Goal: Information Seeking & Learning: Learn about a topic

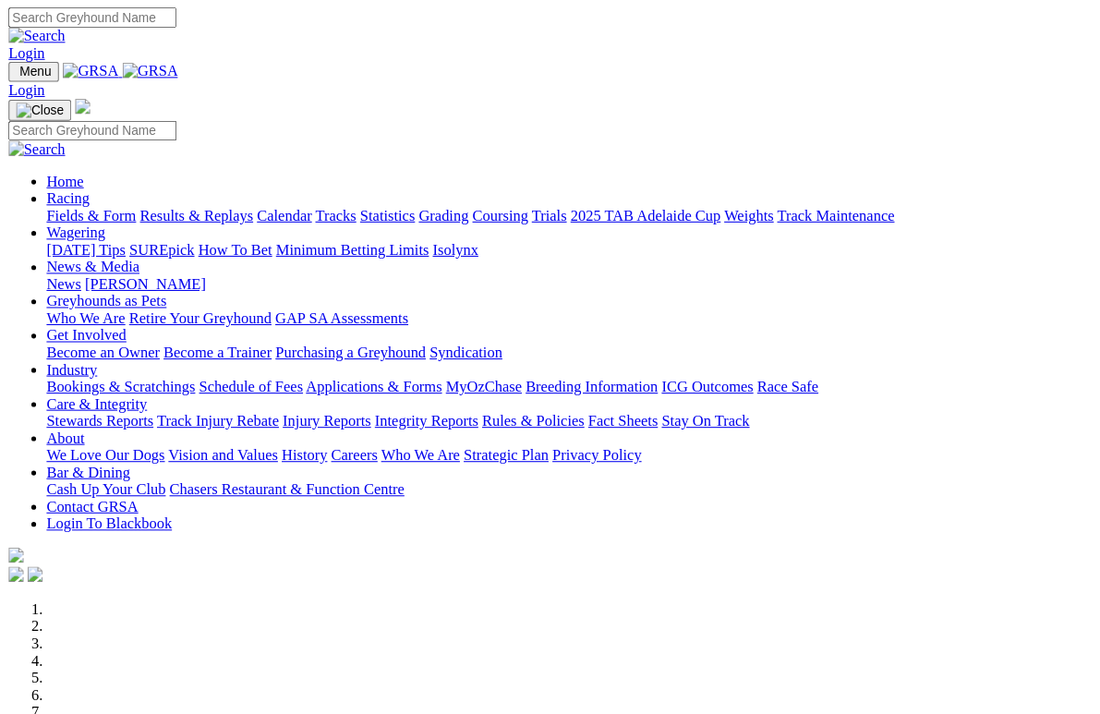
scroll to position [417, 0]
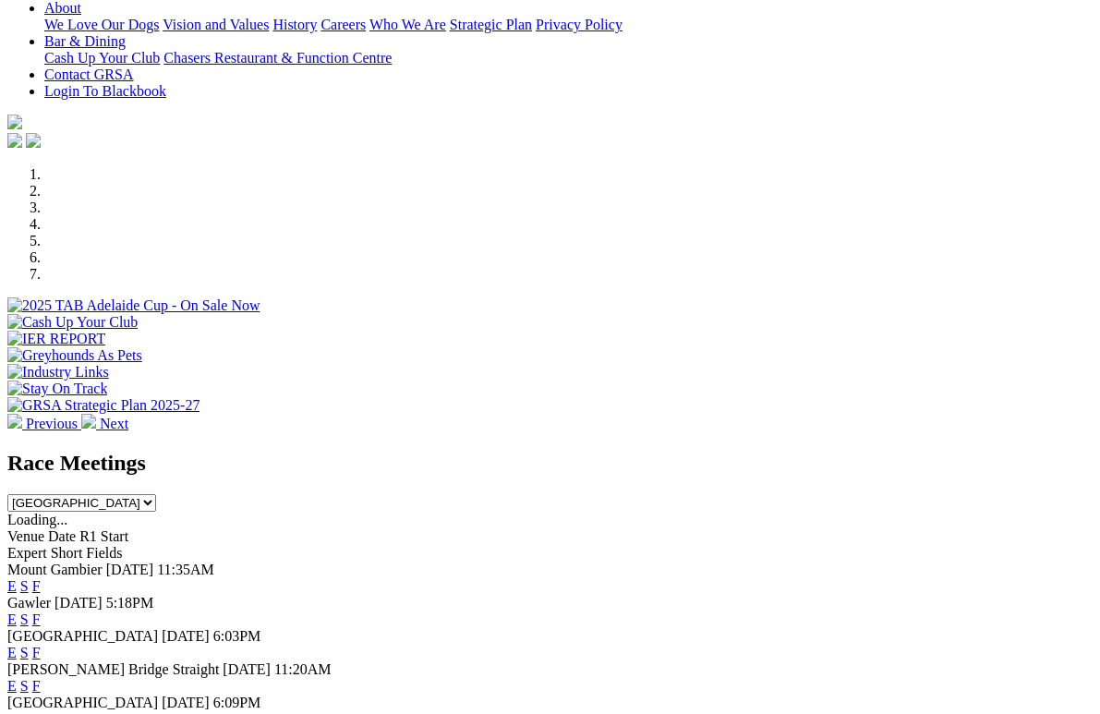
click at [41, 611] on link "F" at bounding box center [36, 619] width 8 height 16
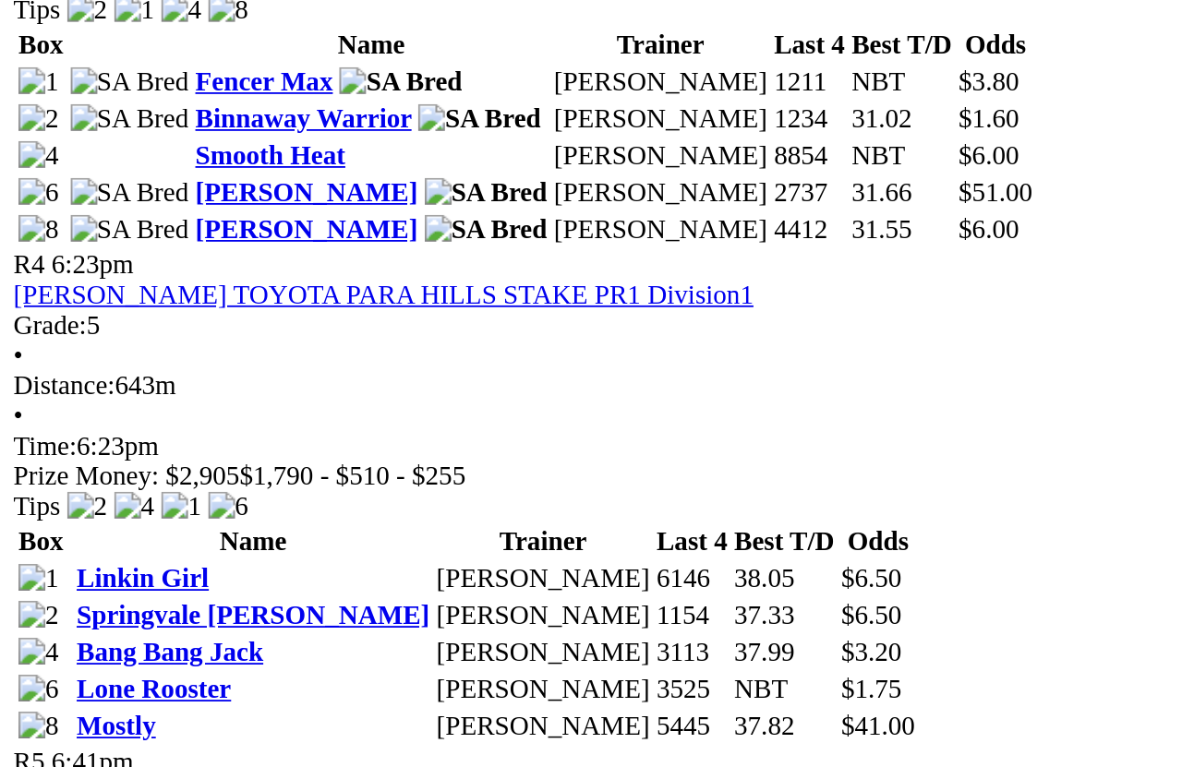
scroll to position [1644, 0]
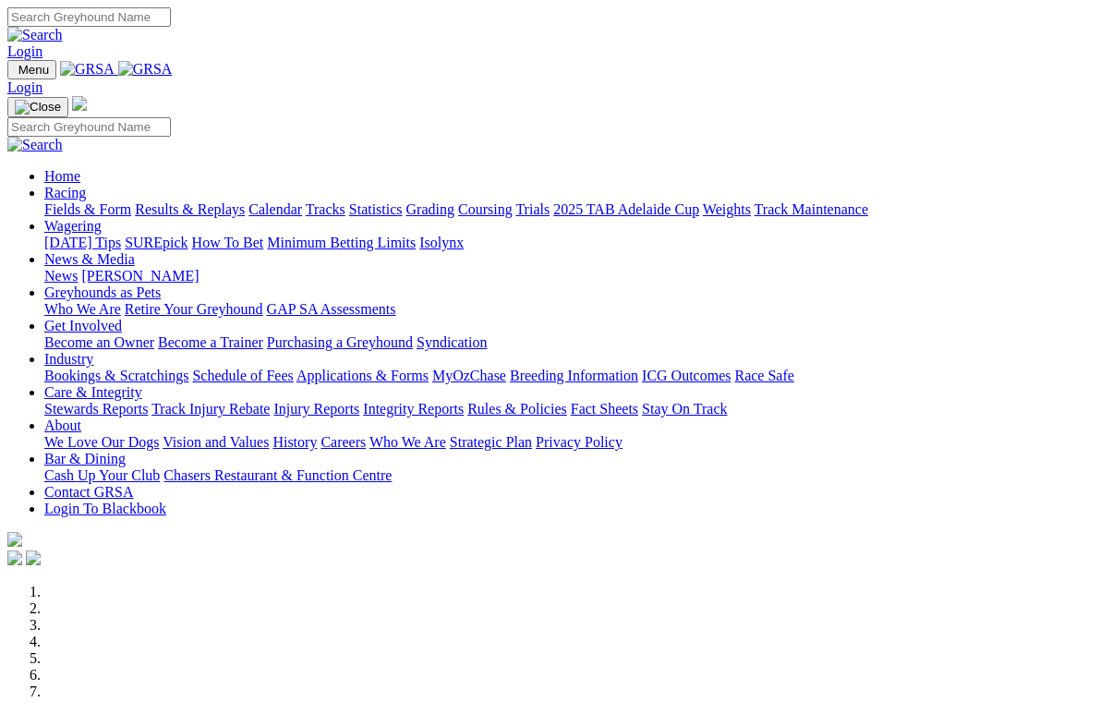
scroll to position [406, 0]
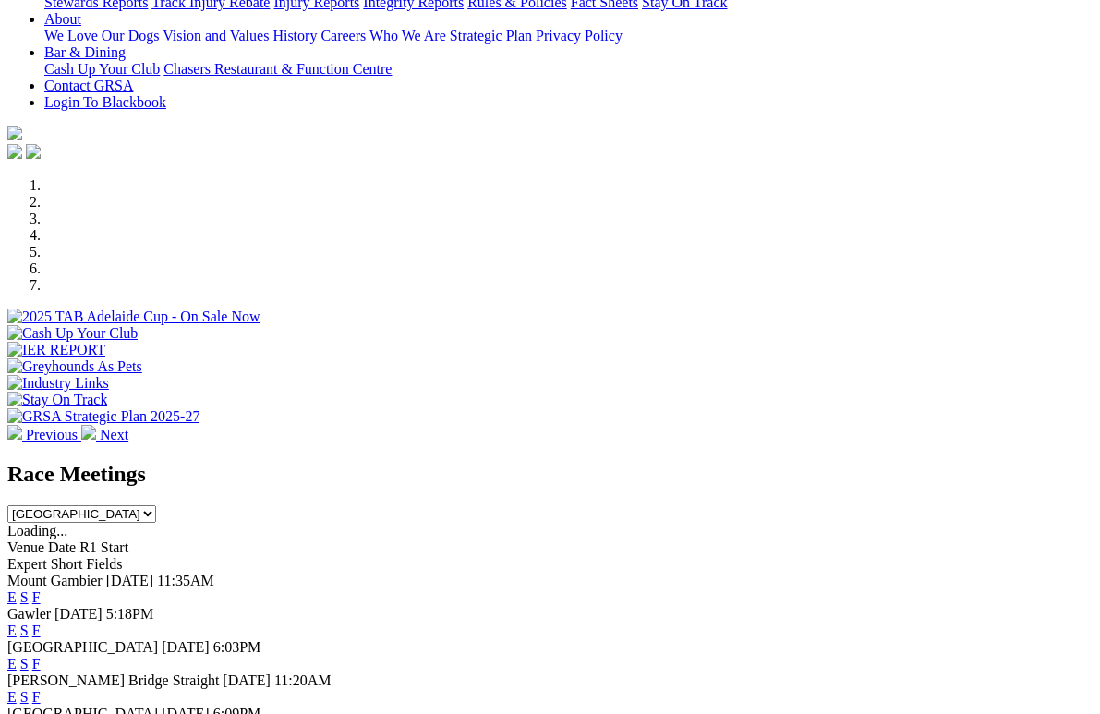
click at [41, 655] on link "F" at bounding box center [36, 663] width 8 height 16
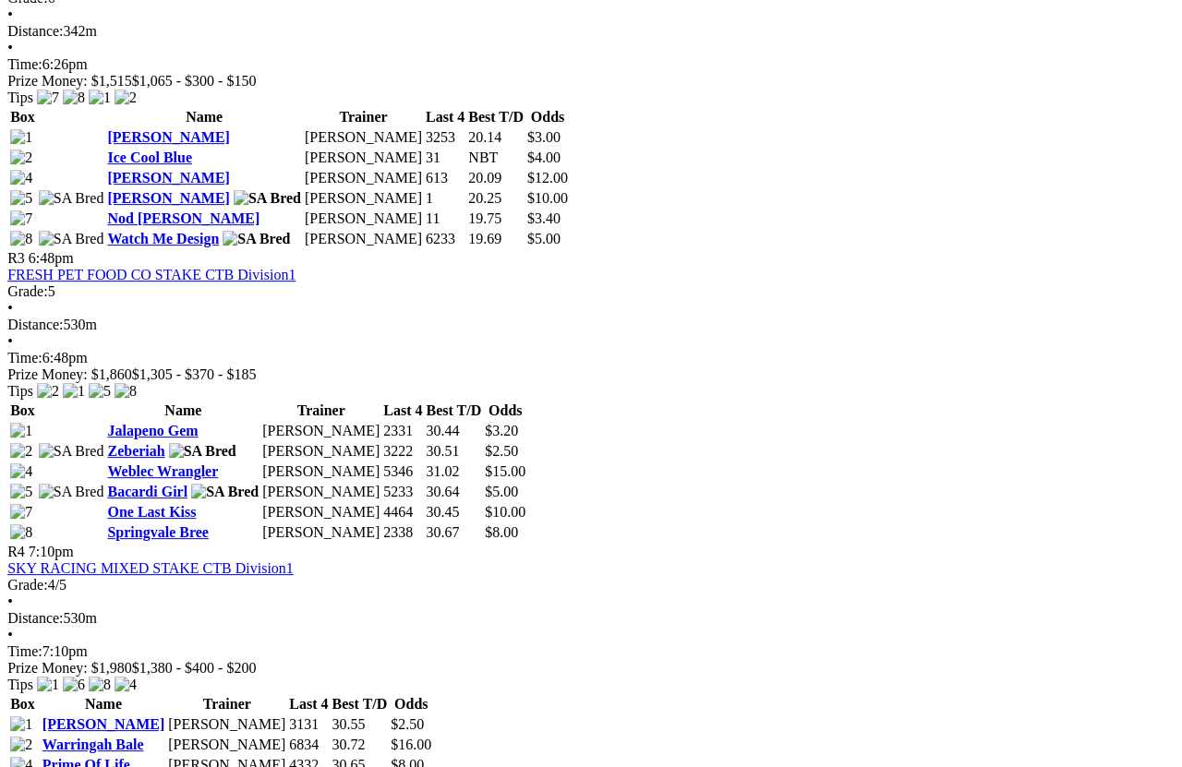
scroll to position [1258, 120]
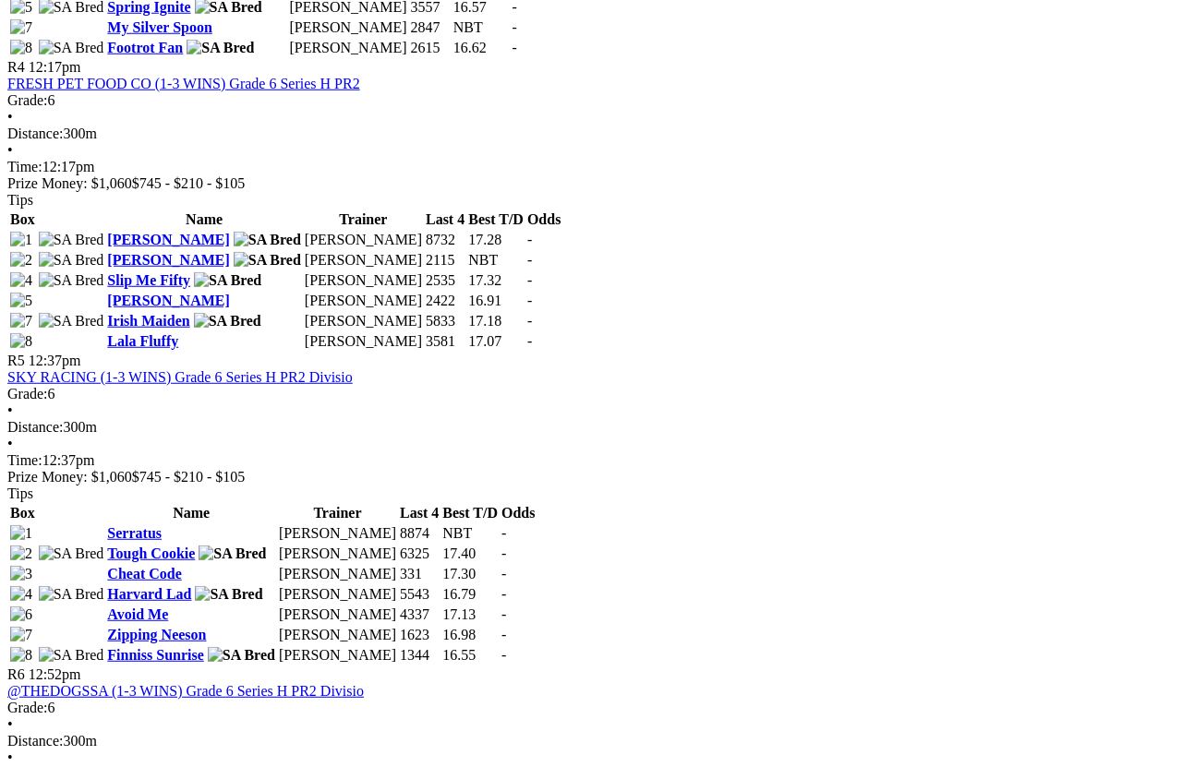
scroll to position [1749, 0]
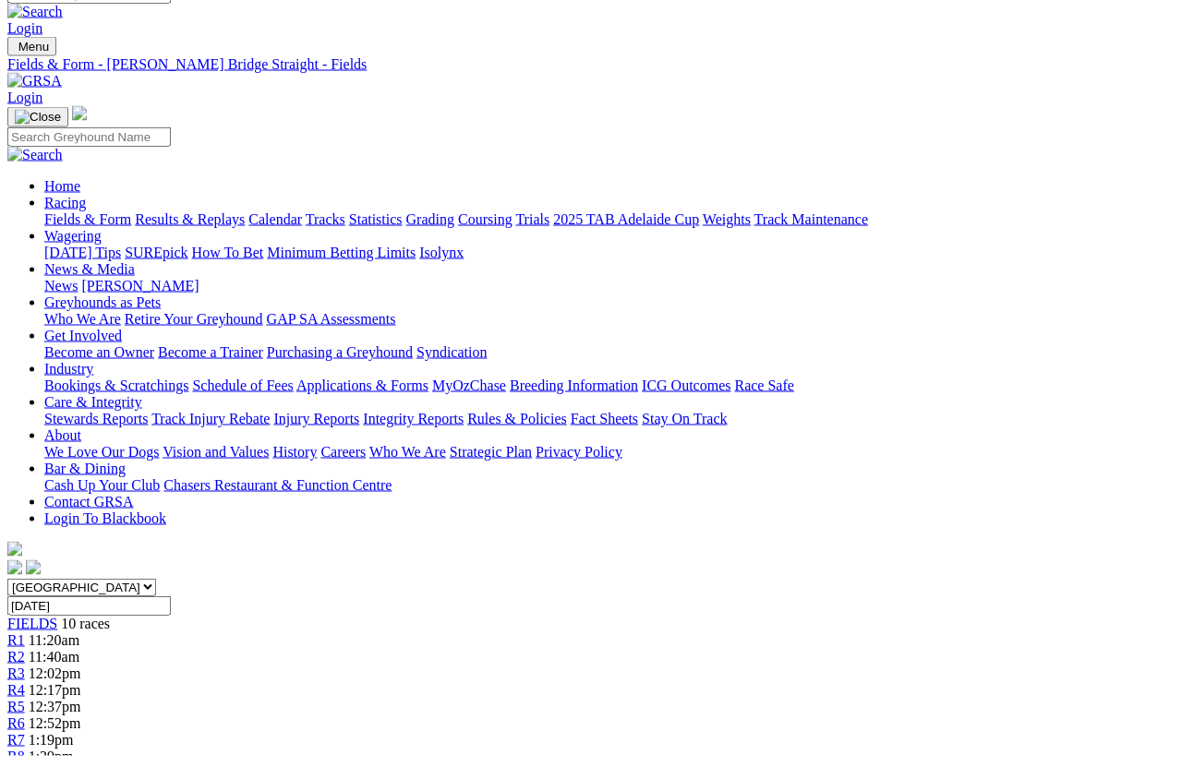
scroll to position [11, 0]
